Goal: Transaction & Acquisition: Purchase product/service

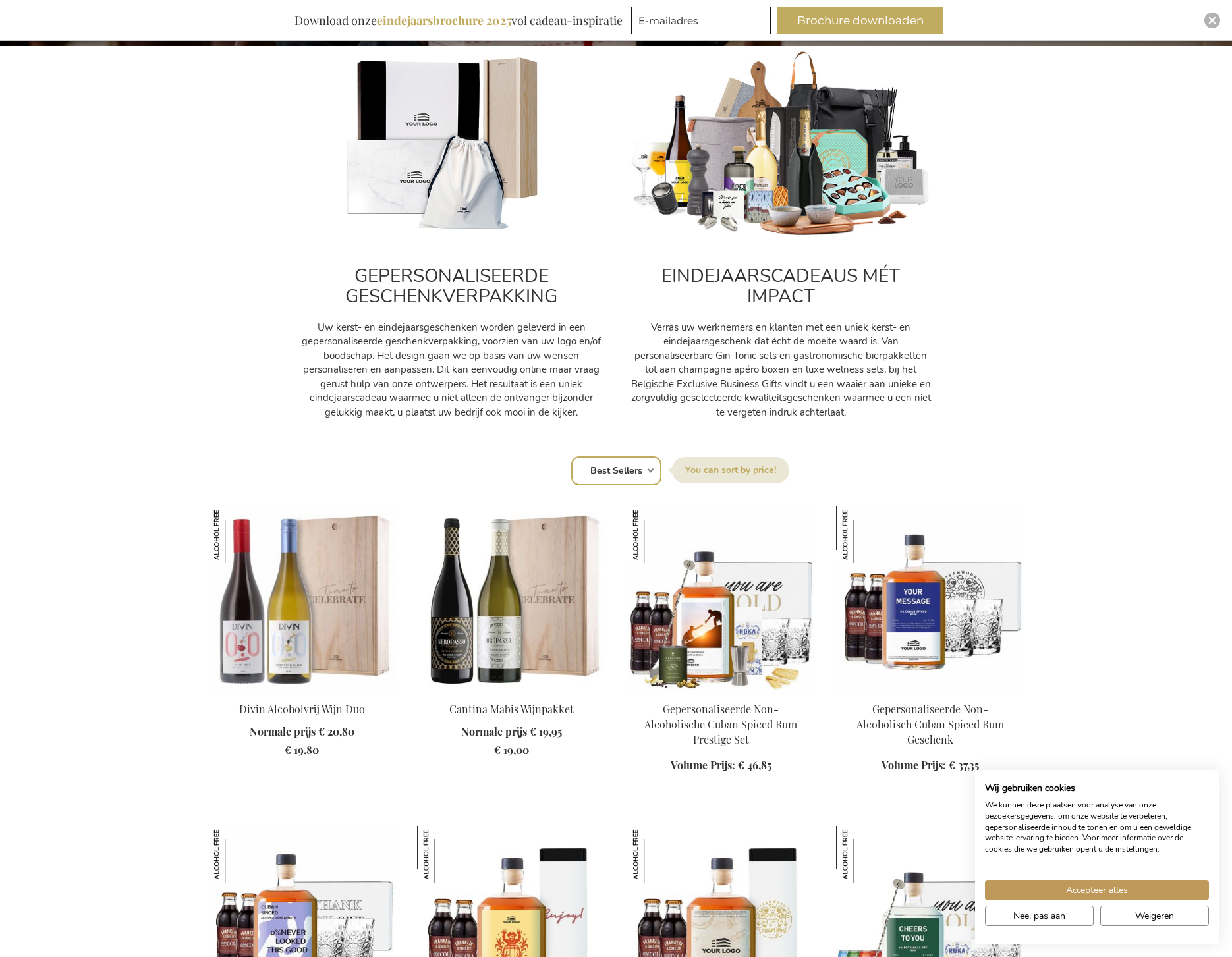
scroll to position [922, 0]
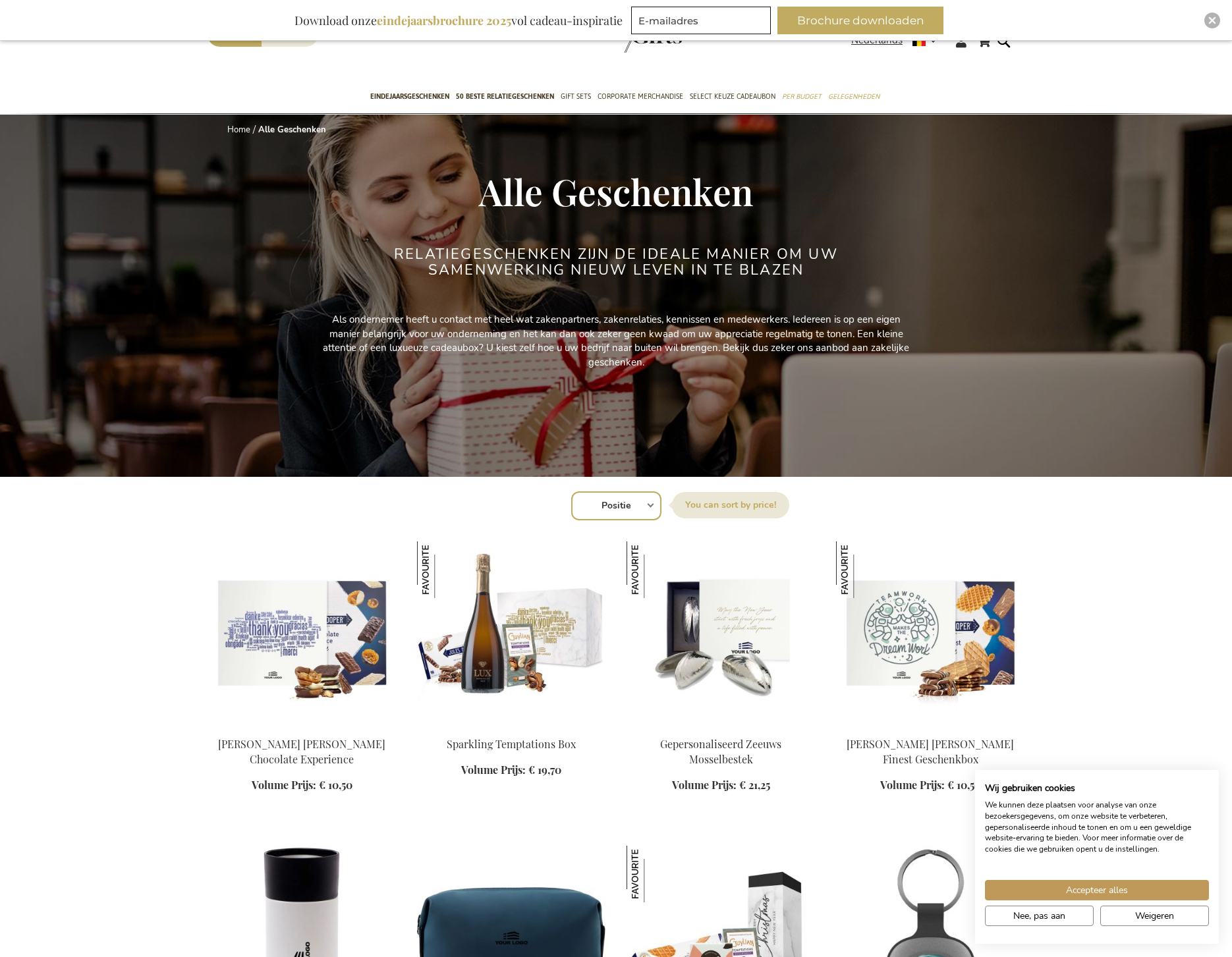
scroll to position [66, 0]
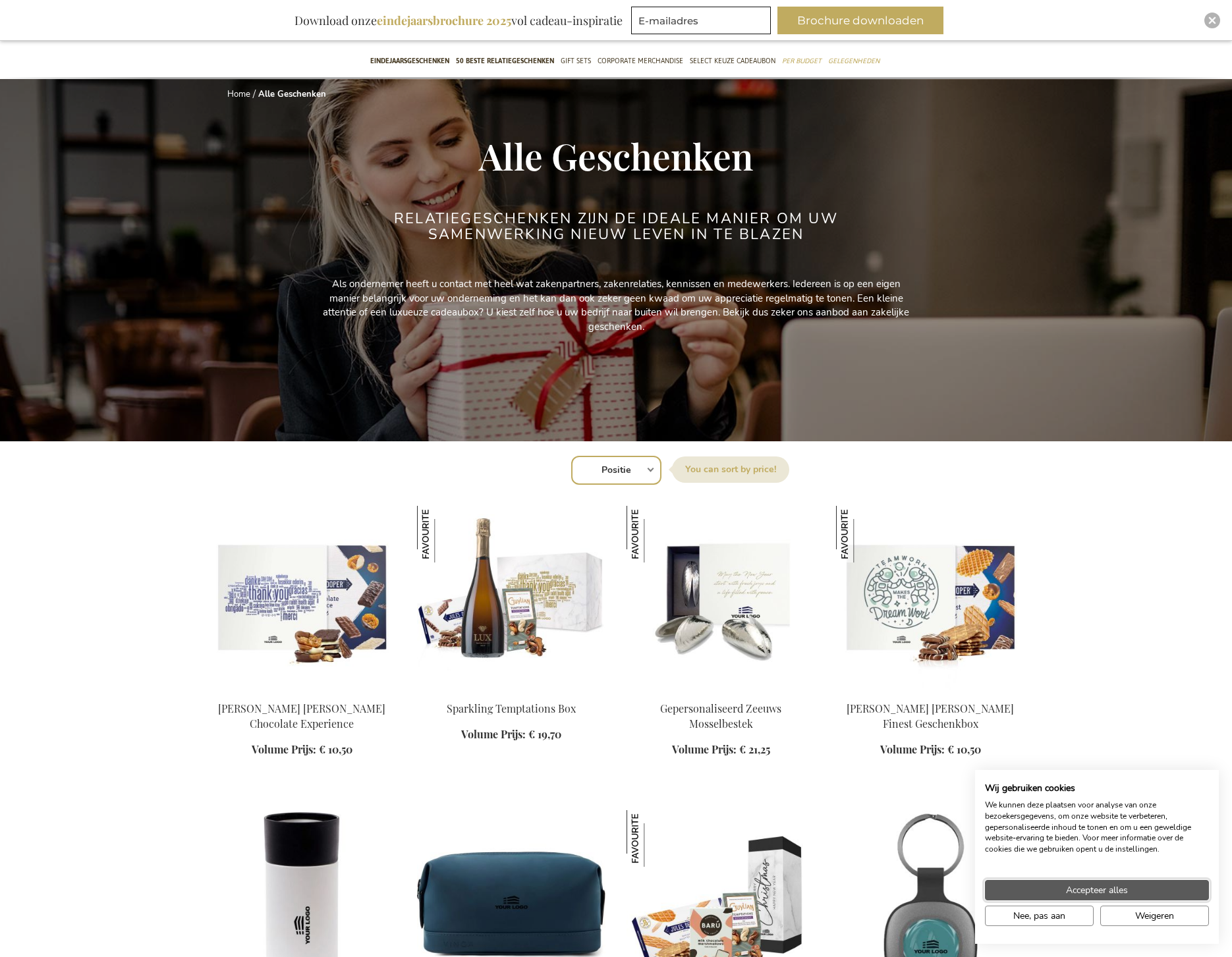
click at [1121, 880] on button "Accepteer alles" at bounding box center [1097, 890] width 224 height 20
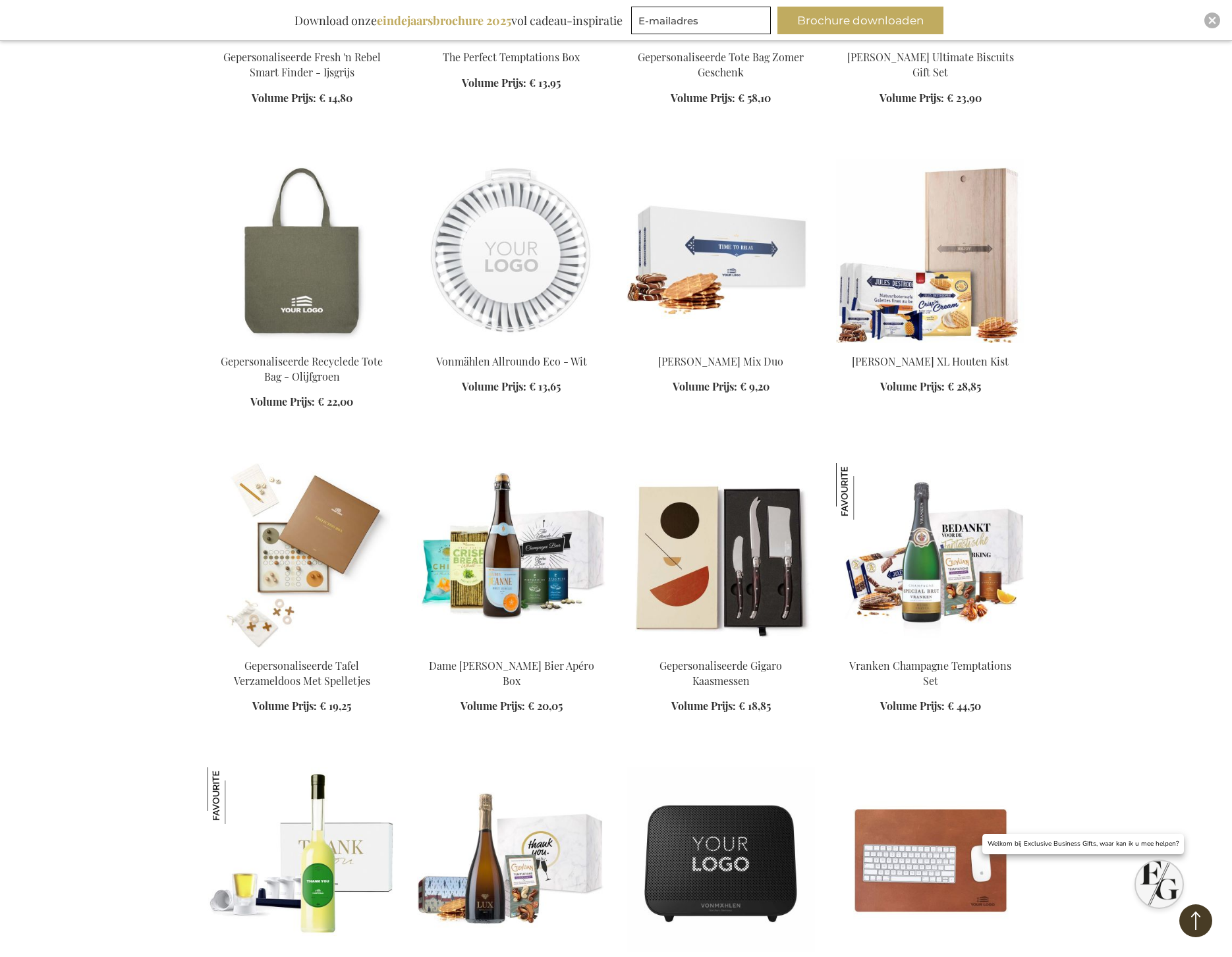
scroll to position [1383, 0]
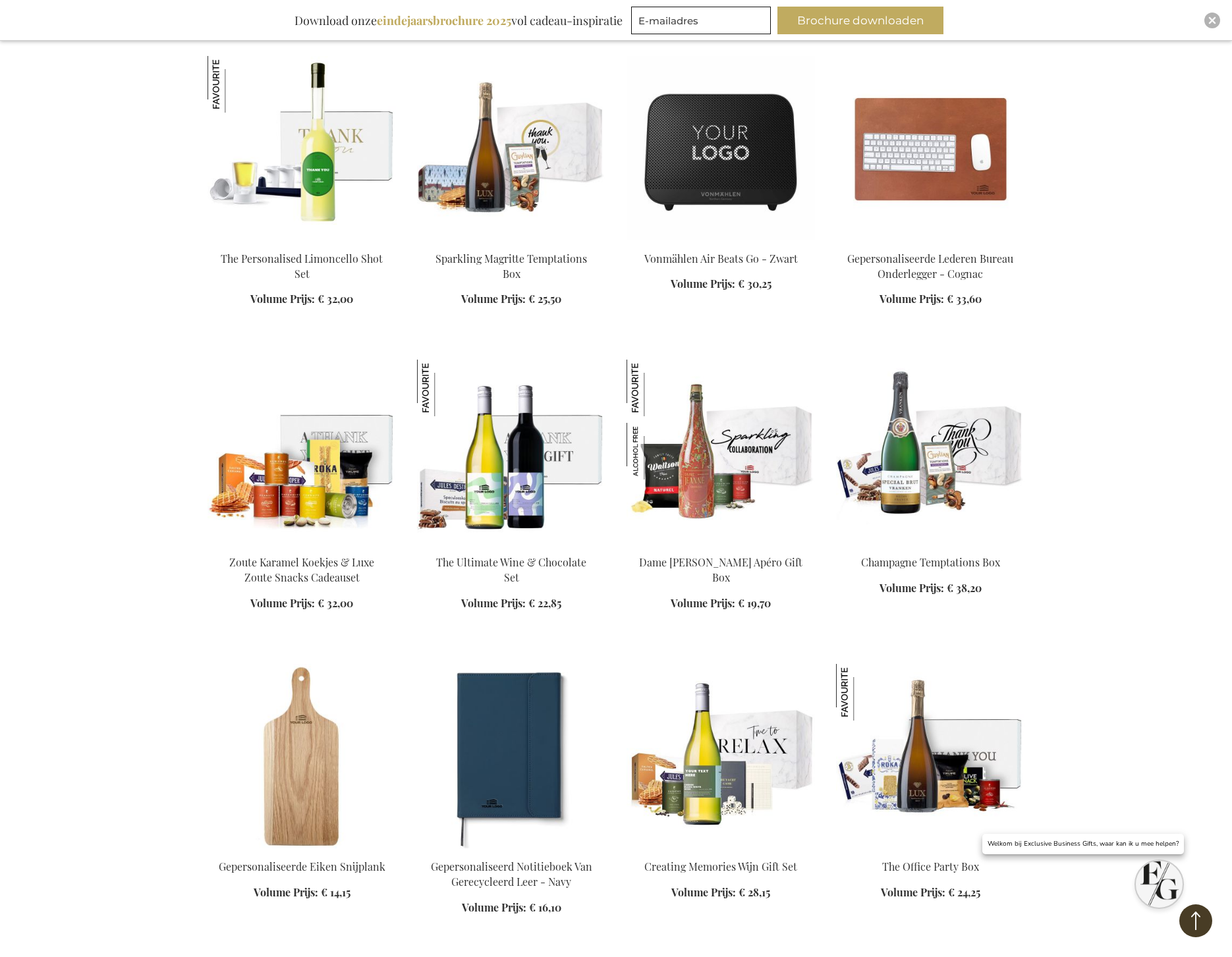
scroll to position [2108, 0]
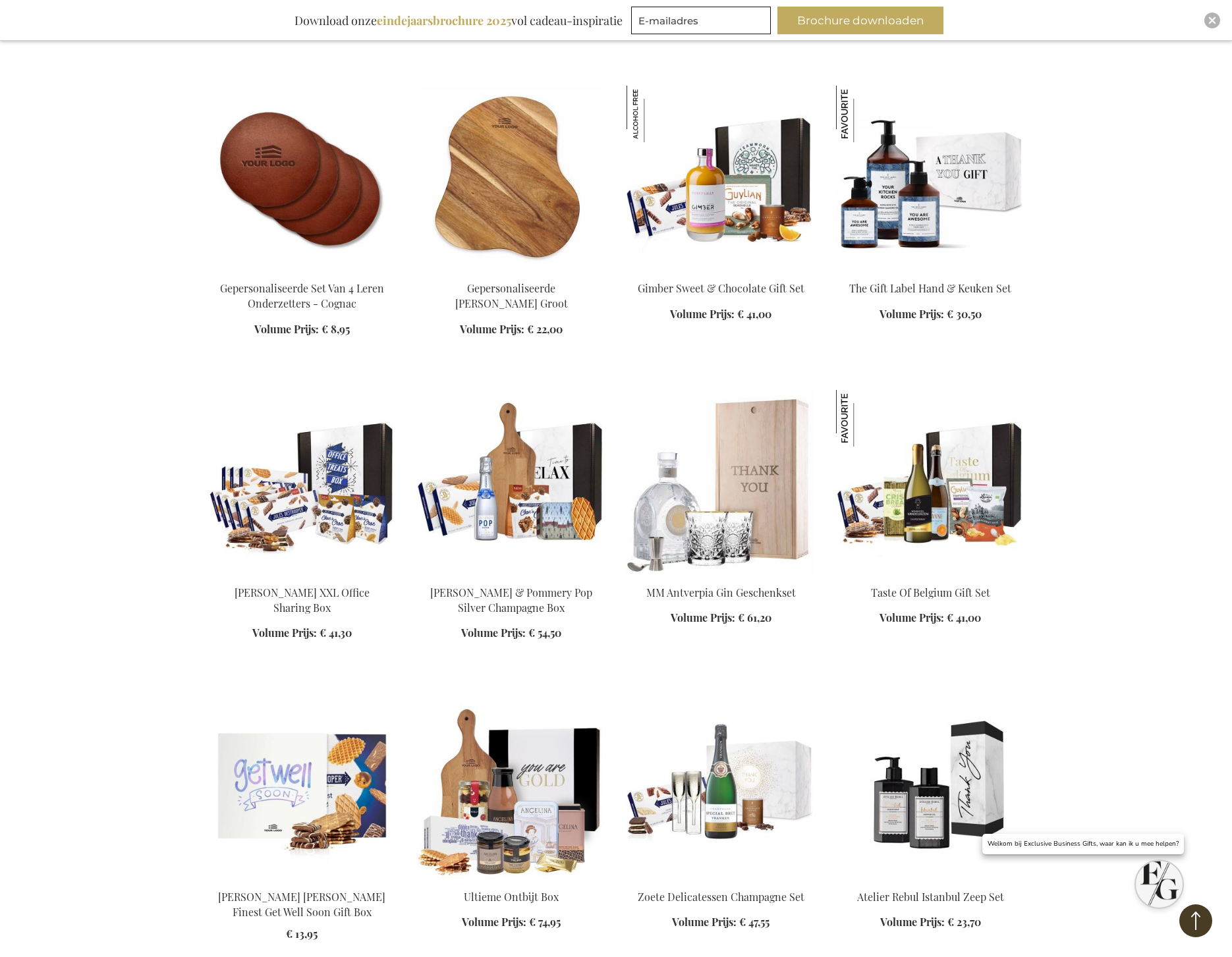
scroll to position [2964, 0]
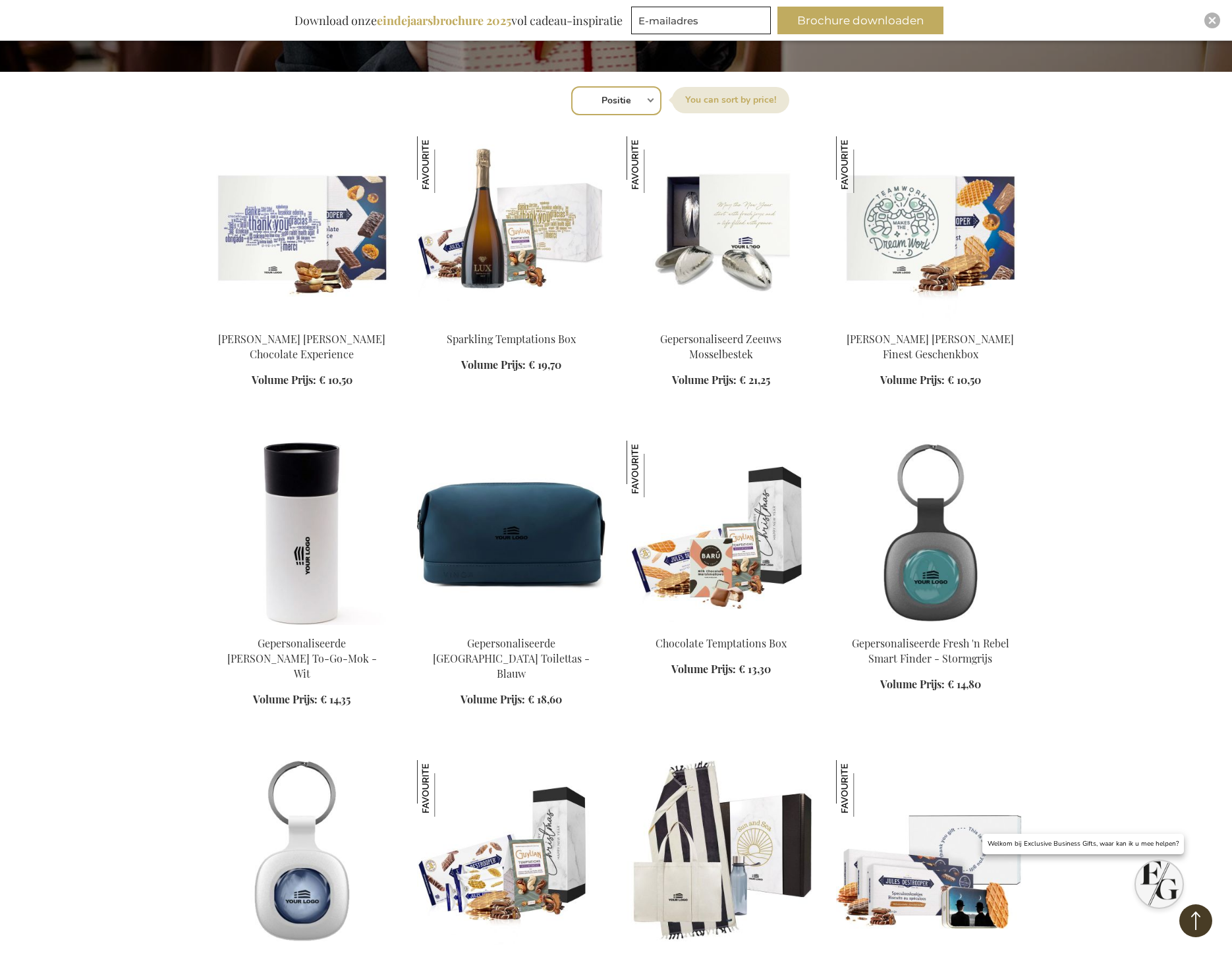
scroll to position [28, 0]
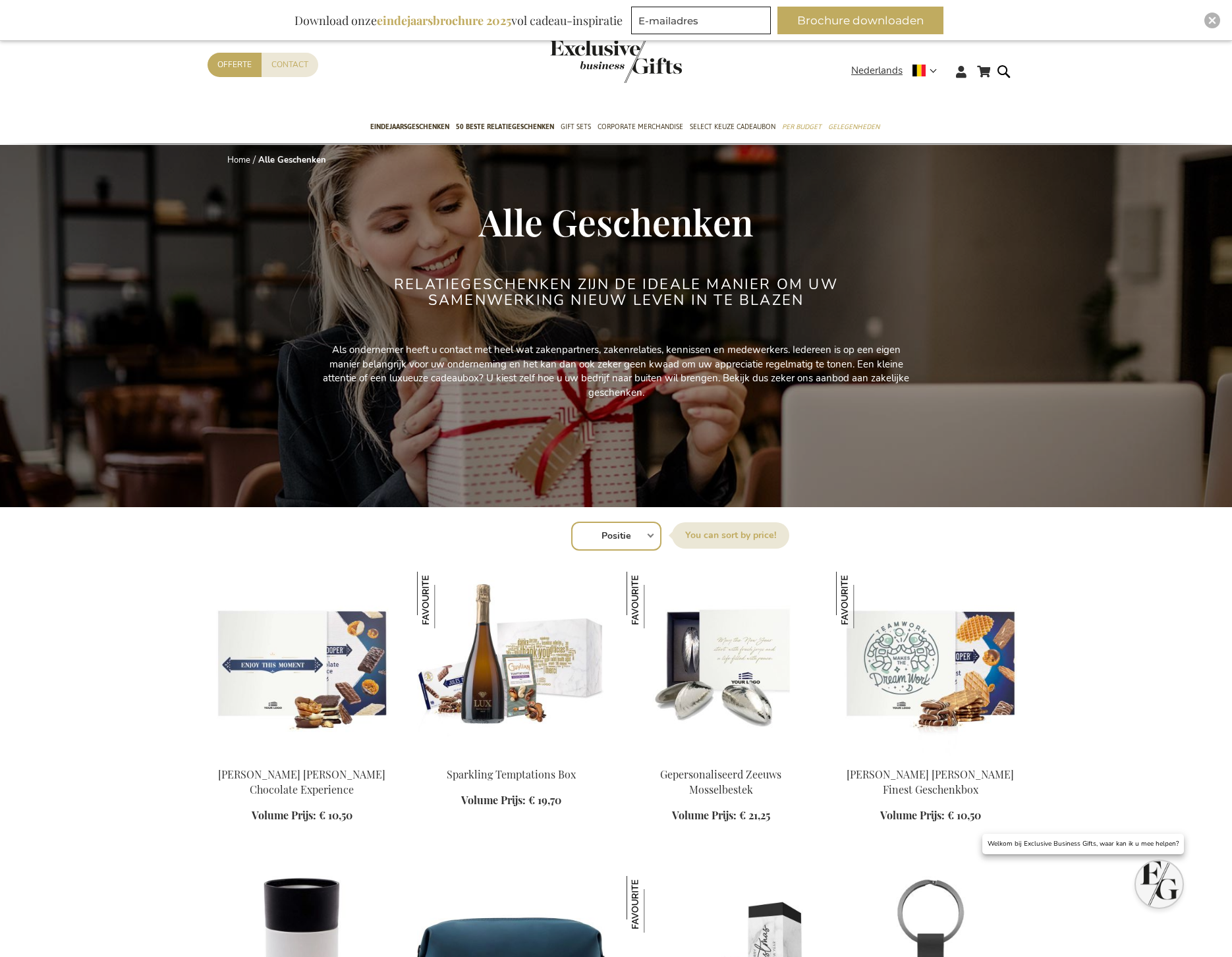
click at [339, 715] on img at bounding box center [301, 663] width 189 height 184
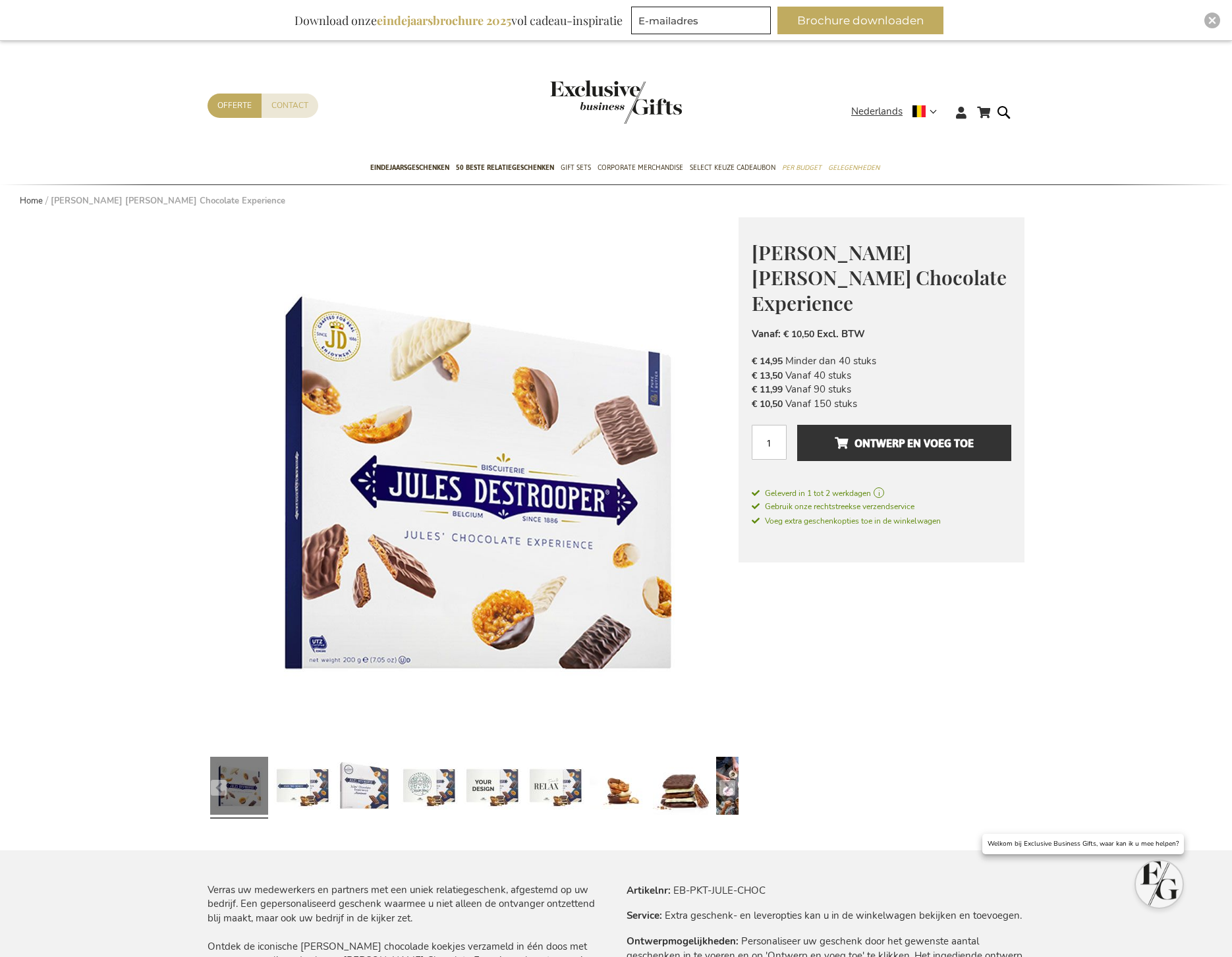
click at [539, 783] on link at bounding box center [555, 787] width 58 height 72
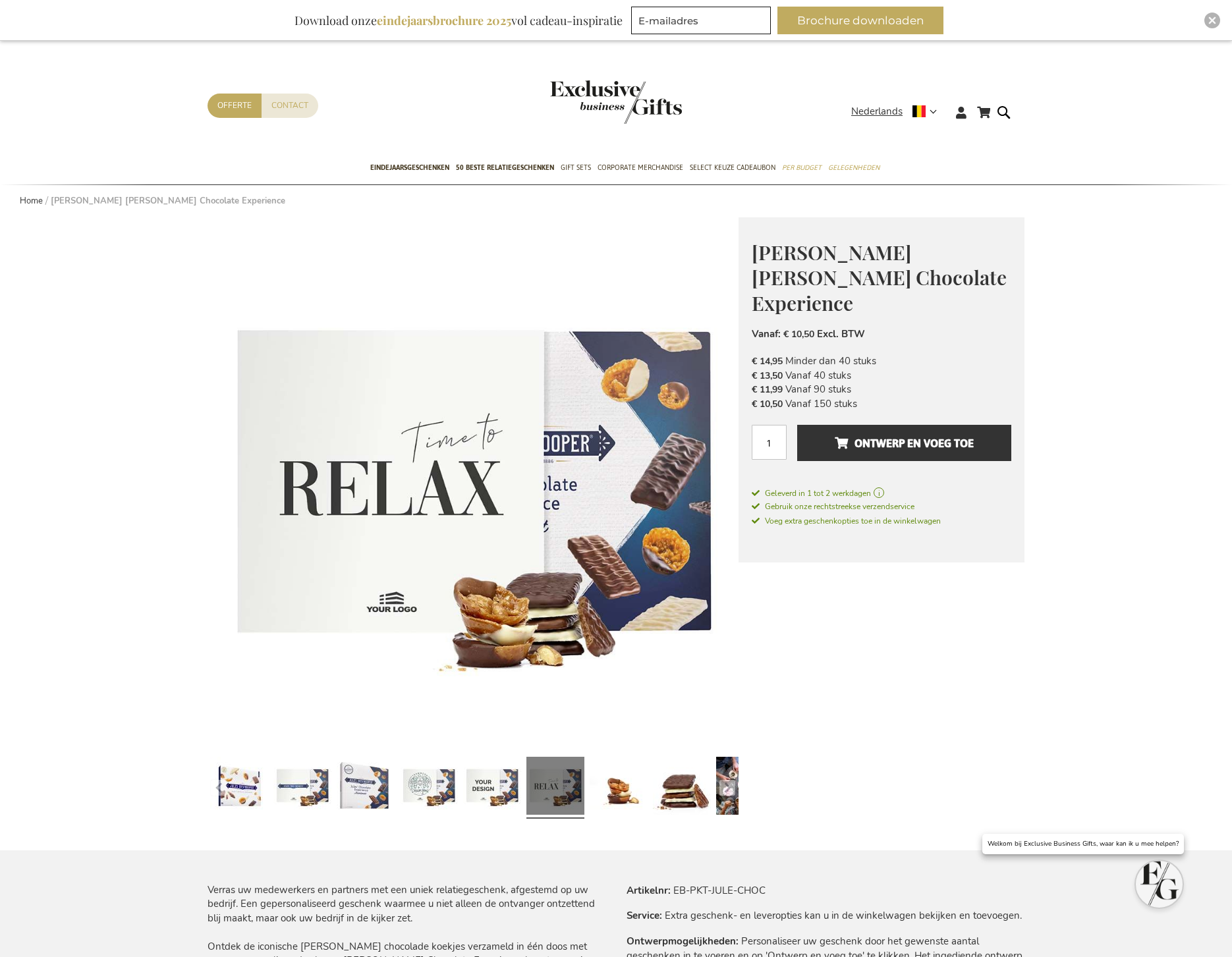
click at [417, 780] on link at bounding box center [429, 787] width 58 height 72
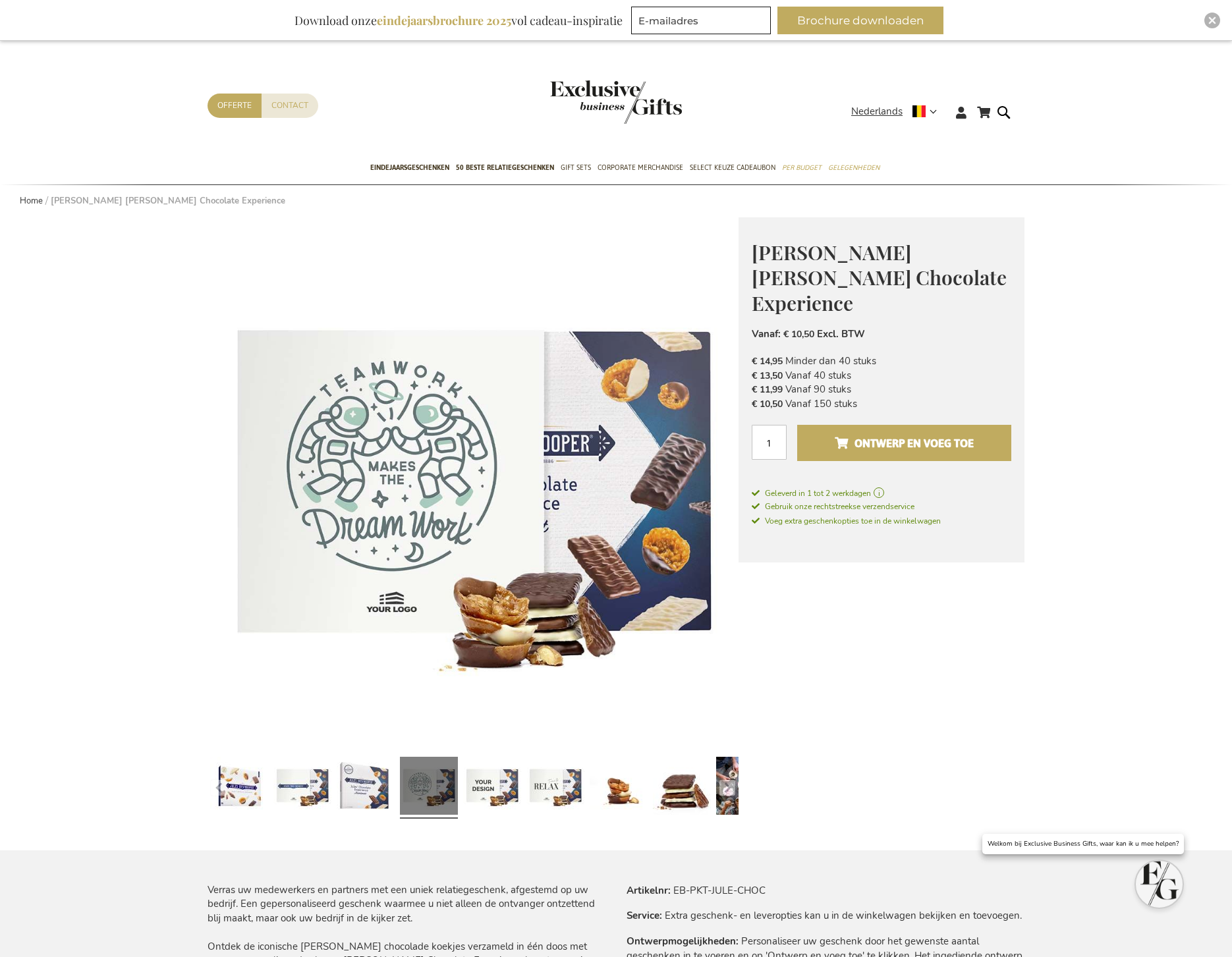
click at [879, 433] on span "Ontwerp en voeg toe" at bounding box center [904, 443] width 139 height 21
click at [363, 794] on link at bounding box center [365, 787] width 58 height 72
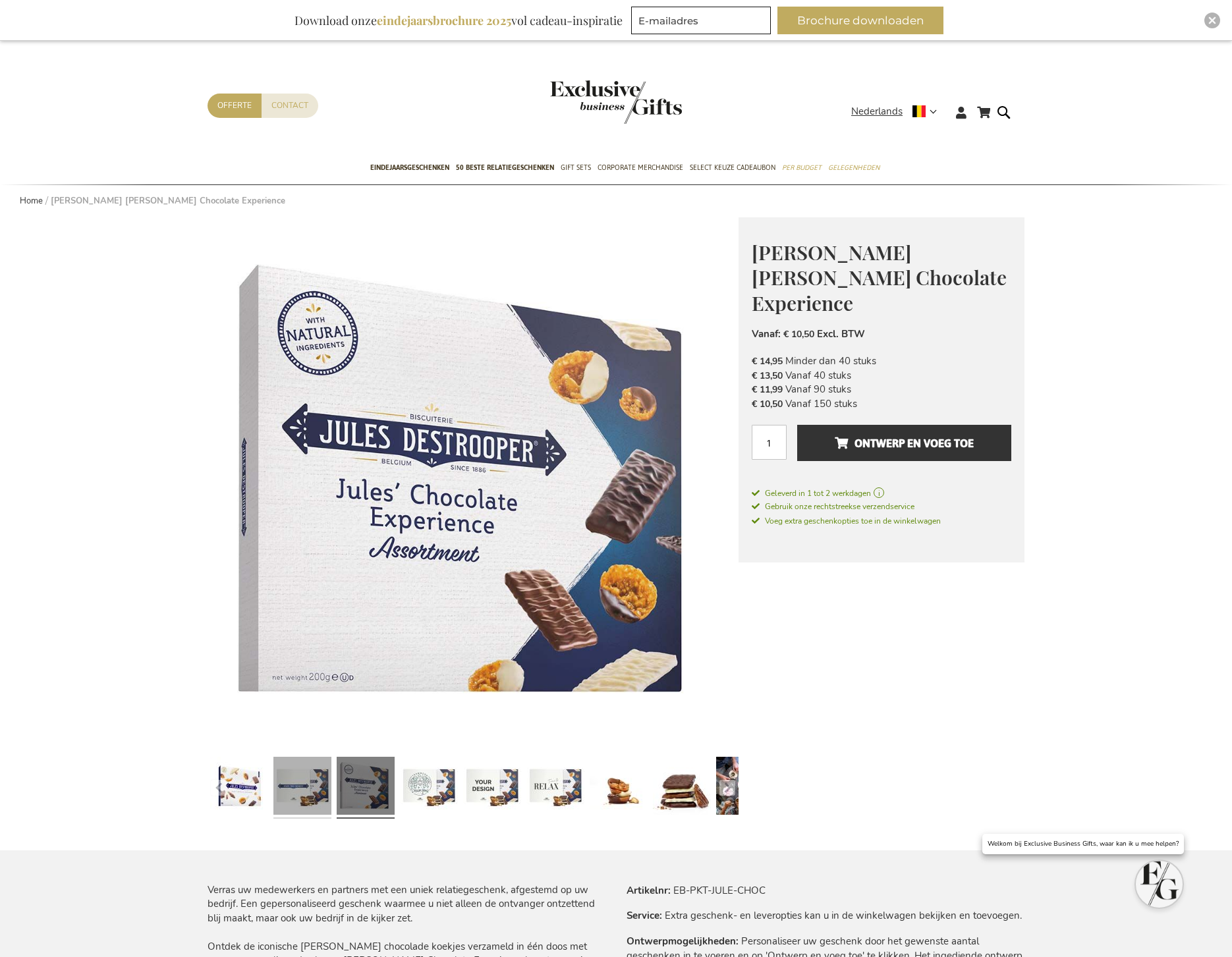
click at [298, 787] on link at bounding box center [302, 787] width 58 height 72
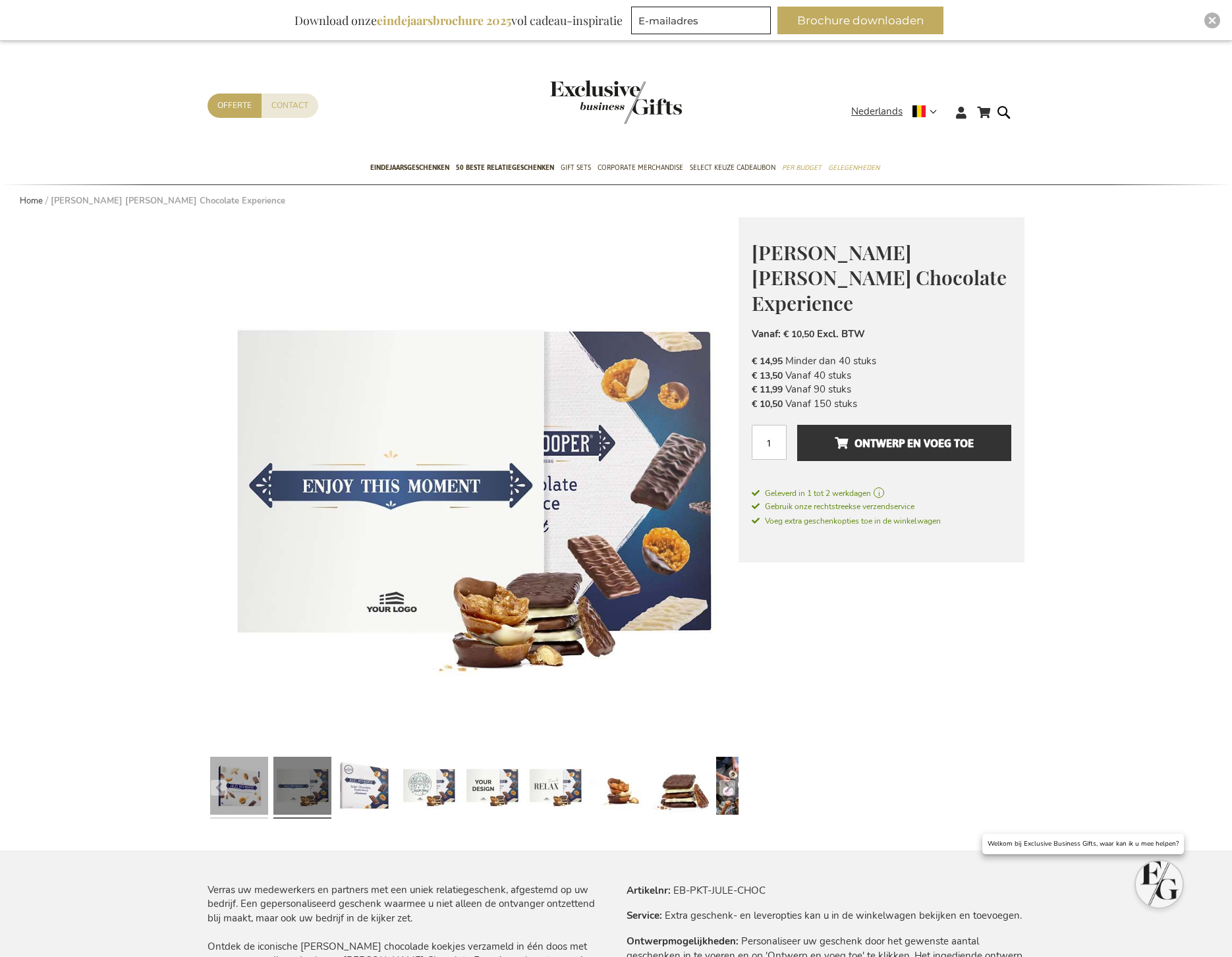
click at [232, 788] on link at bounding box center [239, 787] width 58 height 72
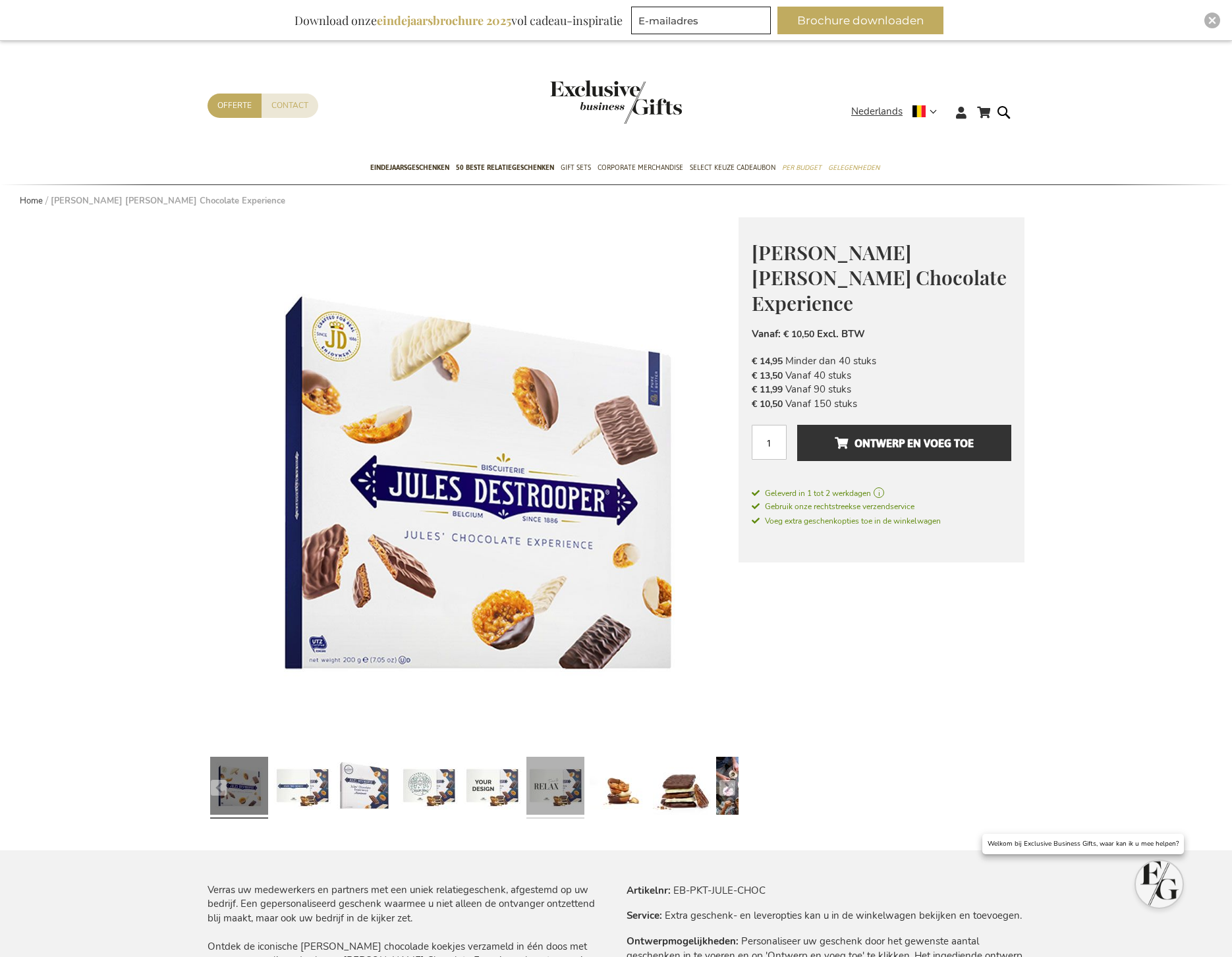
click at [564, 778] on link at bounding box center [555, 787] width 58 height 72
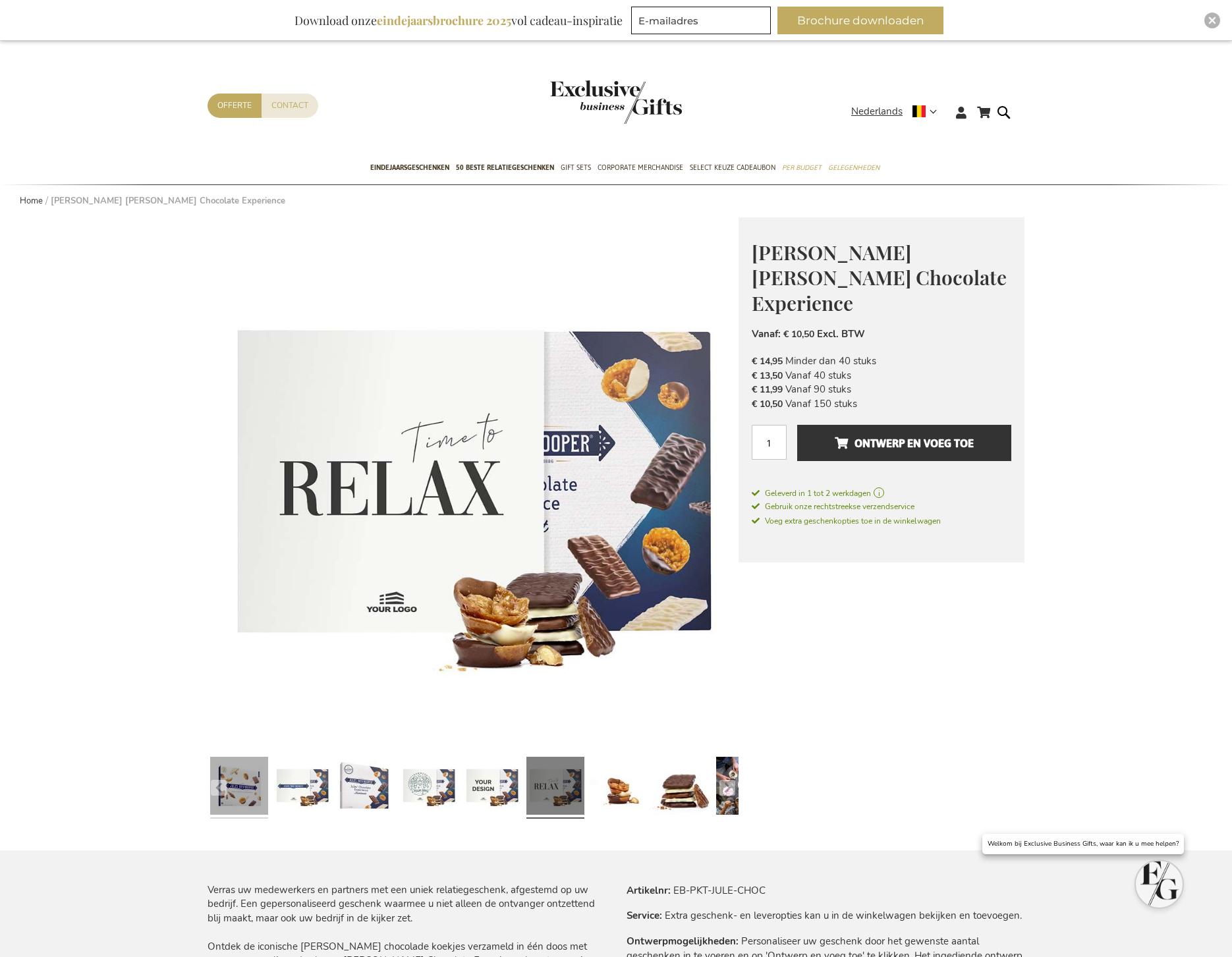
click at [237, 778] on link at bounding box center [239, 787] width 58 height 72
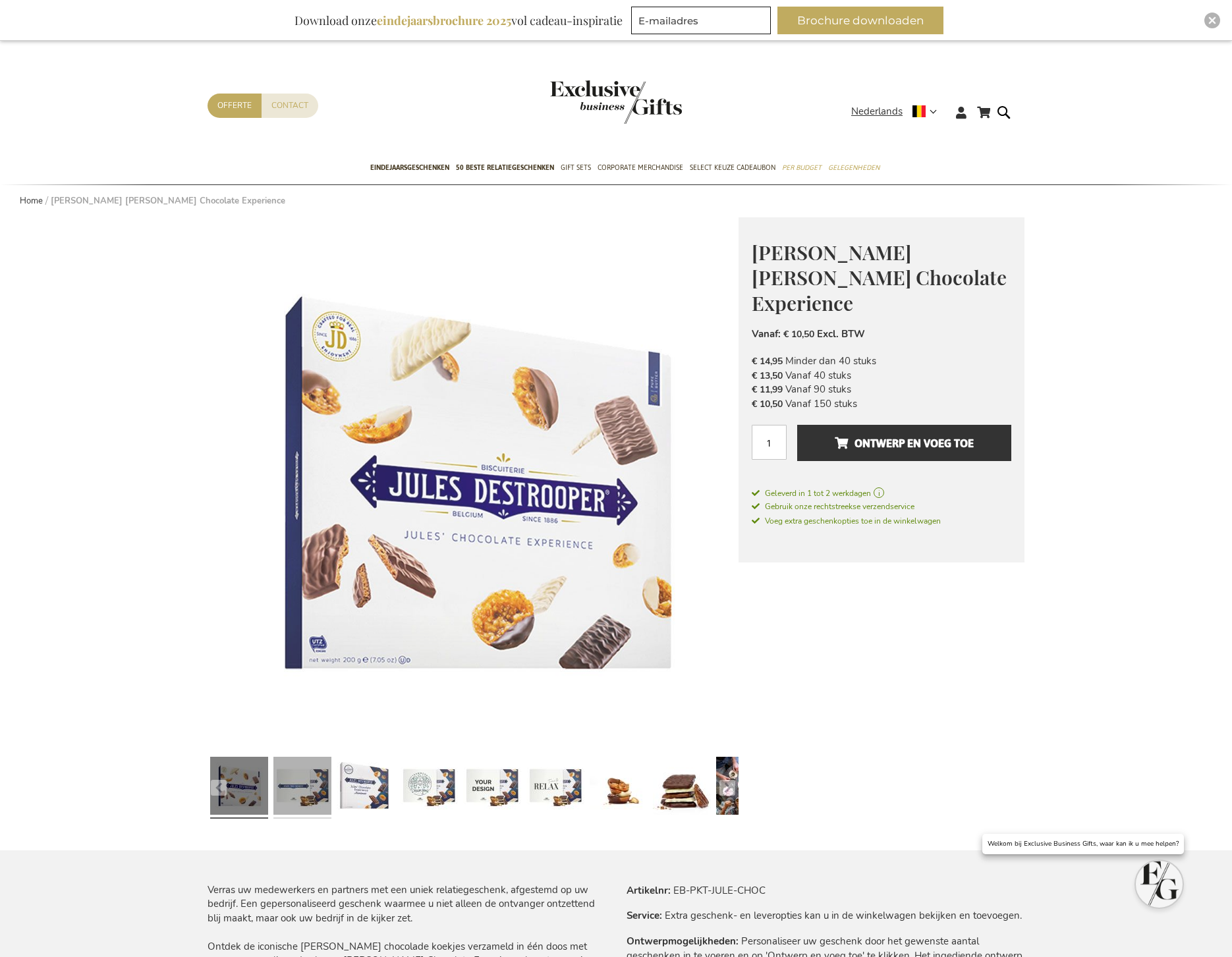
click at [317, 783] on link at bounding box center [302, 787] width 58 height 72
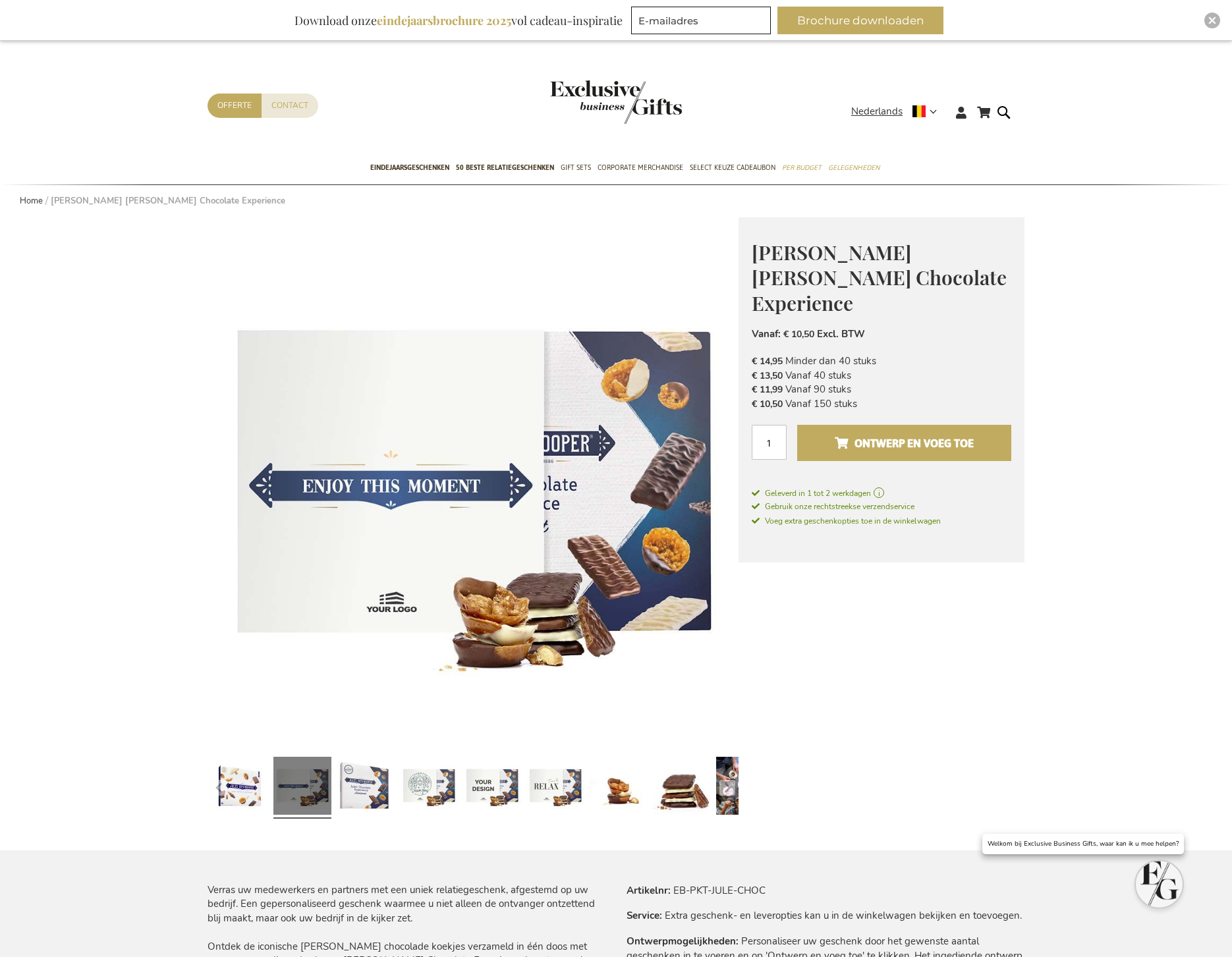
click at [944, 433] on span "Ontwerp en voeg toe" at bounding box center [904, 443] width 139 height 21
